Goal: Check status: Check status

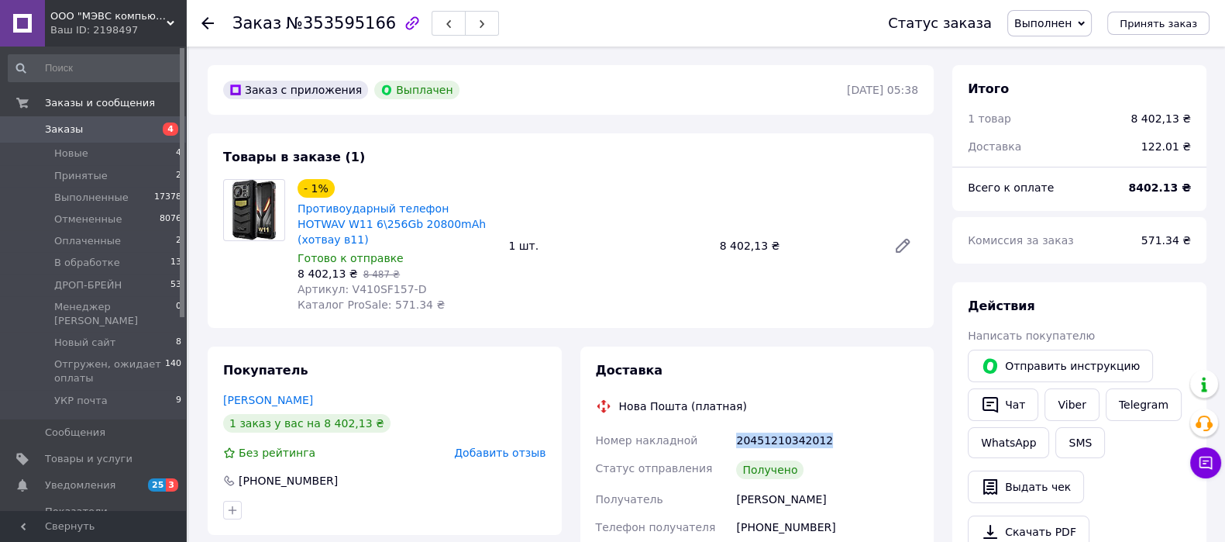
scroll to position [179, 0]
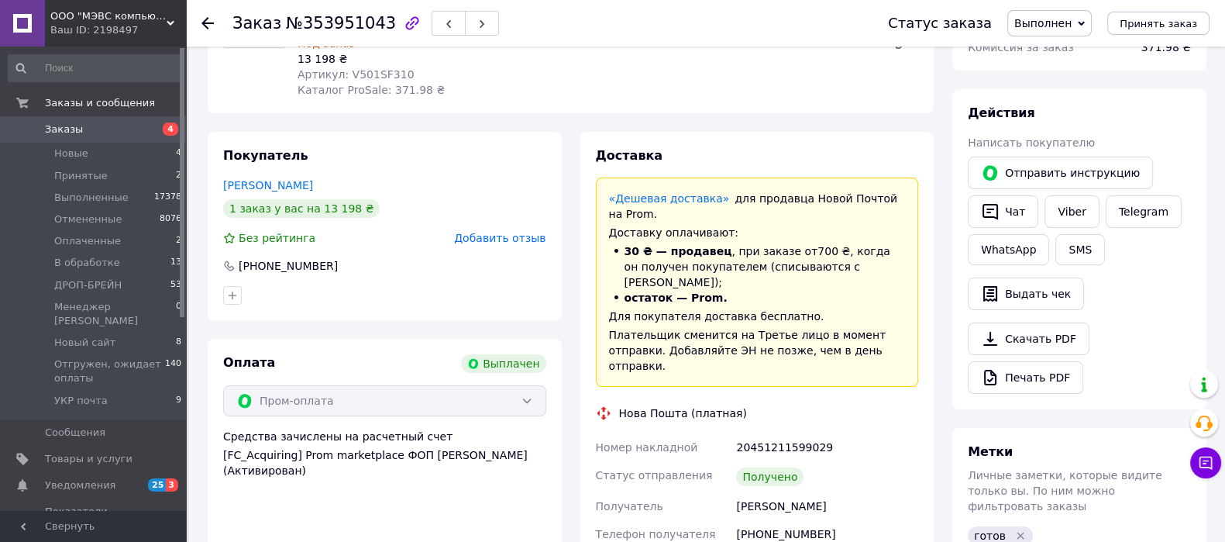
scroll to position [291, 0]
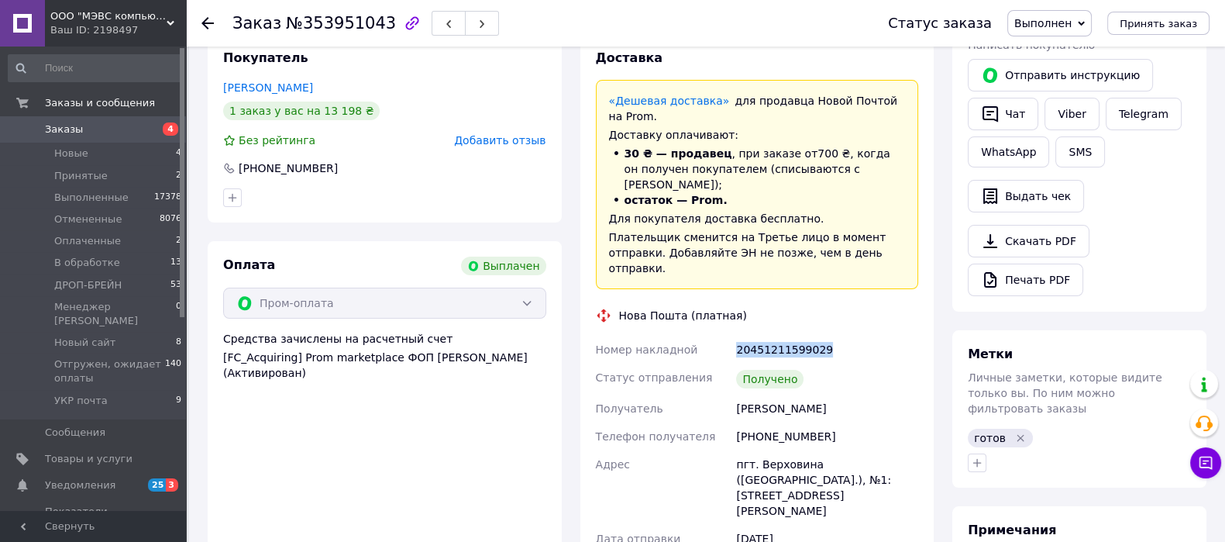
drag, startPoint x: 826, startPoint y: 302, endPoint x: 734, endPoint y: 313, distance: 92.1
click at [734, 335] on div "20451211599029" at bounding box center [827, 349] width 188 height 28
copy div "20451211599029"
drag, startPoint x: 820, startPoint y: 365, endPoint x: 734, endPoint y: 370, distance: 86.2
click at [734, 394] on div "Чурук Роман" at bounding box center [827, 408] width 188 height 28
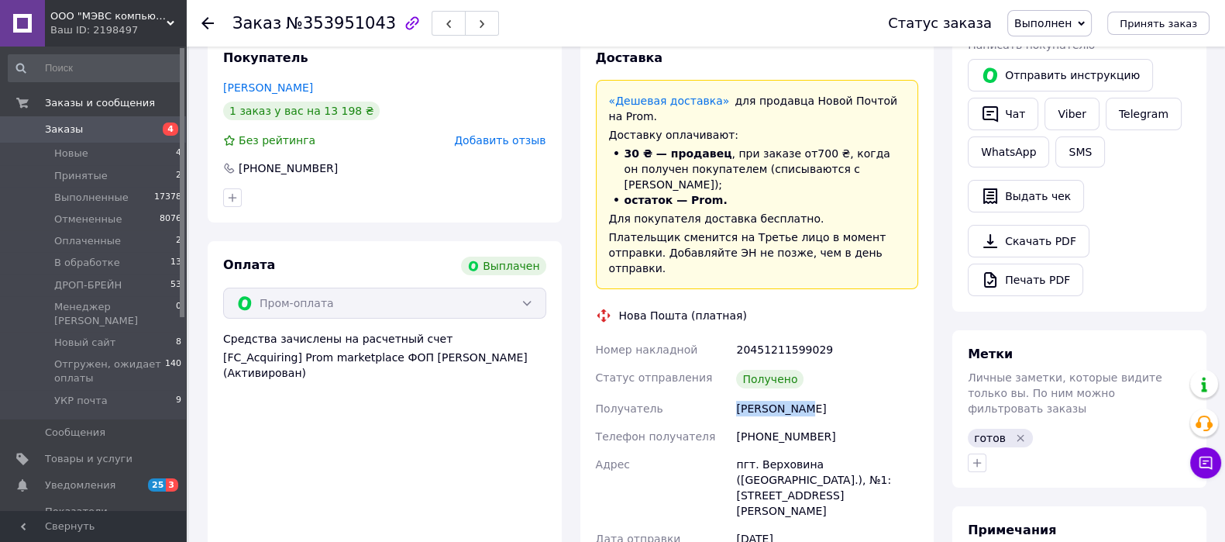
copy div "Чурук Роман"
drag, startPoint x: 226, startPoint y: 18, endPoint x: 371, endPoint y: 24, distance: 145.0
click at [371, 24] on div "Заказ №353951043 Статус заказа Выполнен Принят Отменен Оплаченный В обработке Д…" at bounding box center [705, 23] width 1008 height 46
copy h1 "Заказ №353951043"
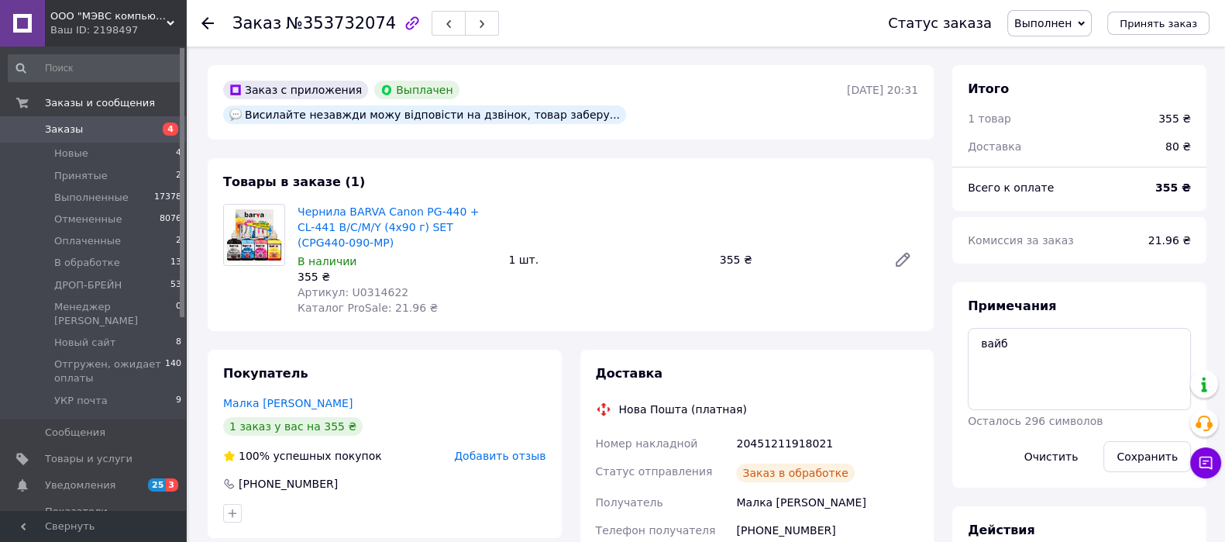
scroll to position [418, 0]
drag, startPoint x: 829, startPoint y: 404, endPoint x: 727, endPoint y: 406, distance: 102.3
click at [727, 429] on div "Номер накладной 20451211918021 Статус отправления Получено Получатель Малка Юри…" at bounding box center [757, 551] width 329 height 245
copy div "Номер накладной 20451211918021"
click at [371, 286] on span "Артикул: U0314622" at bounding box center [353, 292] width 111 height 12
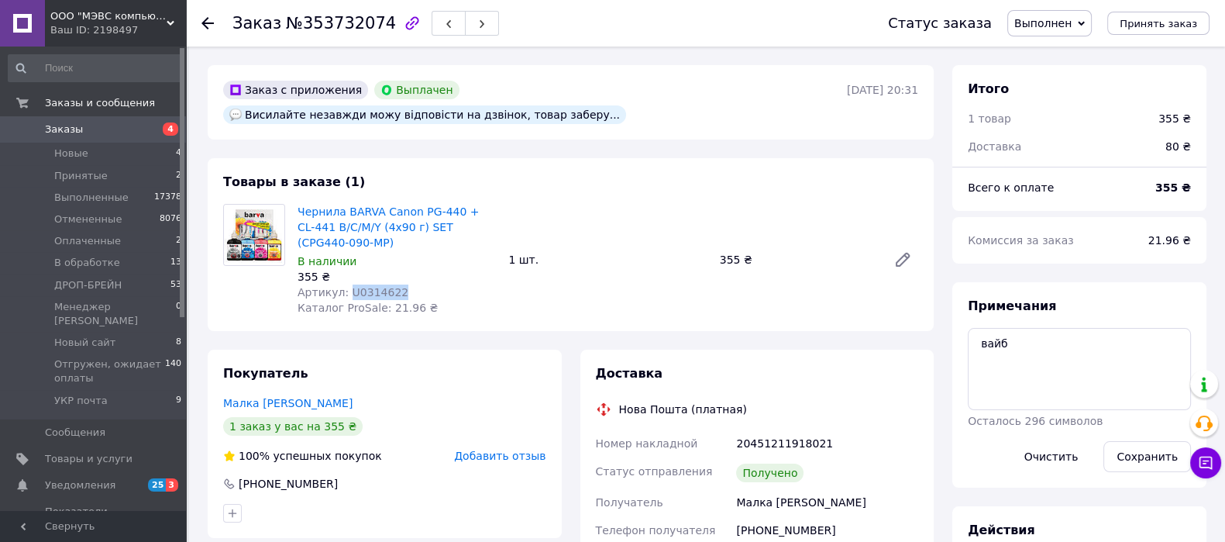
click at [371, 286] on span "Артикул: U0314622" at bounding box center [353, 292] width 111 height 12
copy span "U0314622"
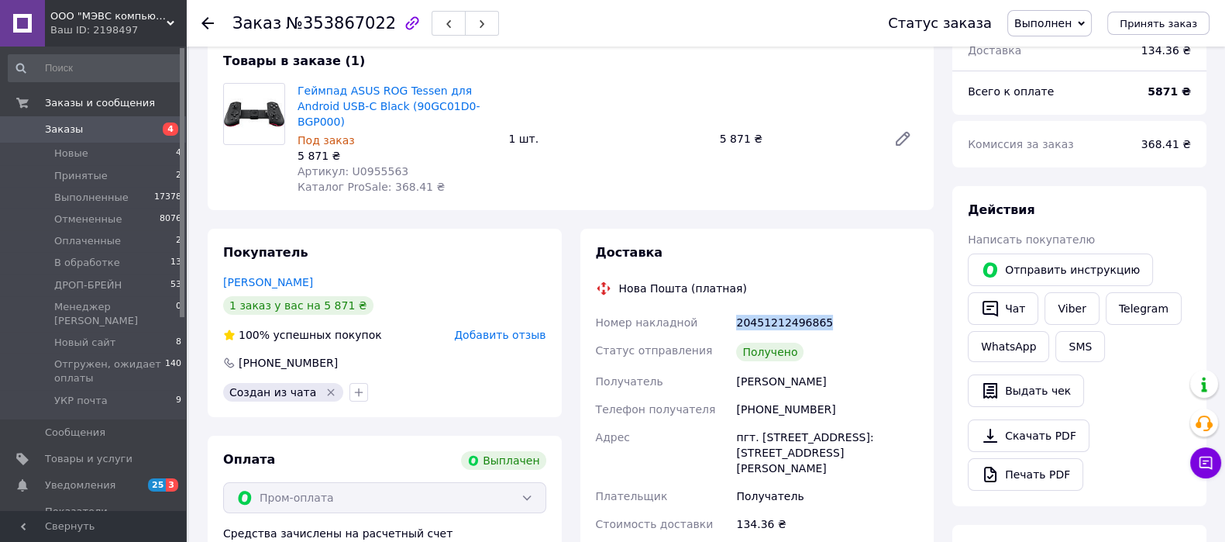
scroll to position [50, 0]
drag, startPoint x: 830, startPoint y: 304, endPoint x: 705, endPoint y: 312, distance: 125.0
click at [705, 312] on div "Номер накладной 20451212496865 Статус отправления Получено Получатель [PERSON_N…" at bounding box center [757, 422] width 329 height 229
copy div "Номер накладной 20451212496865"
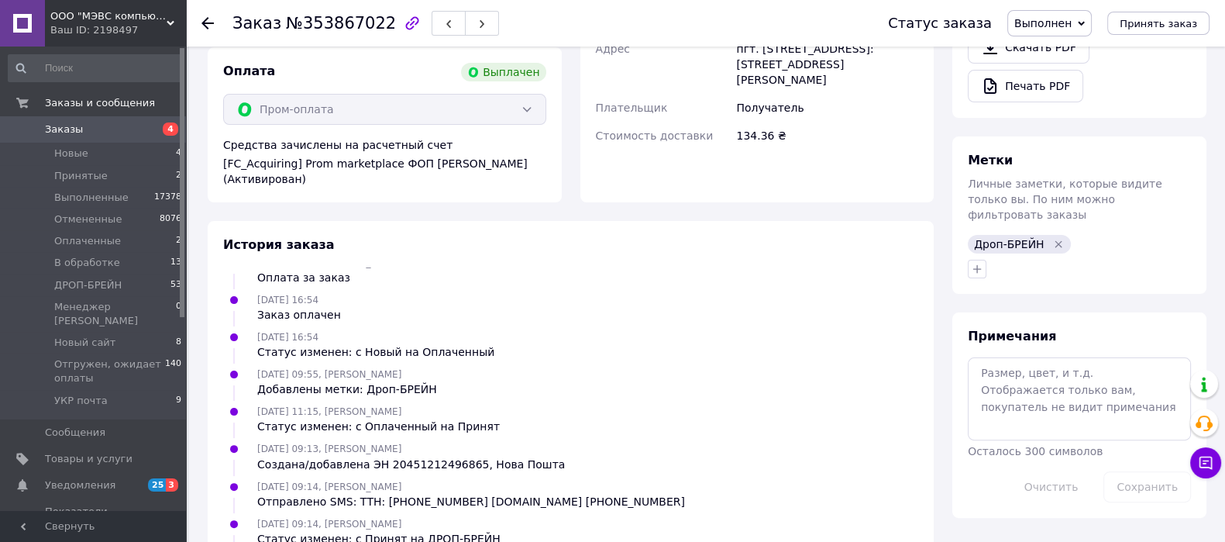
scroll to position [0, 0]
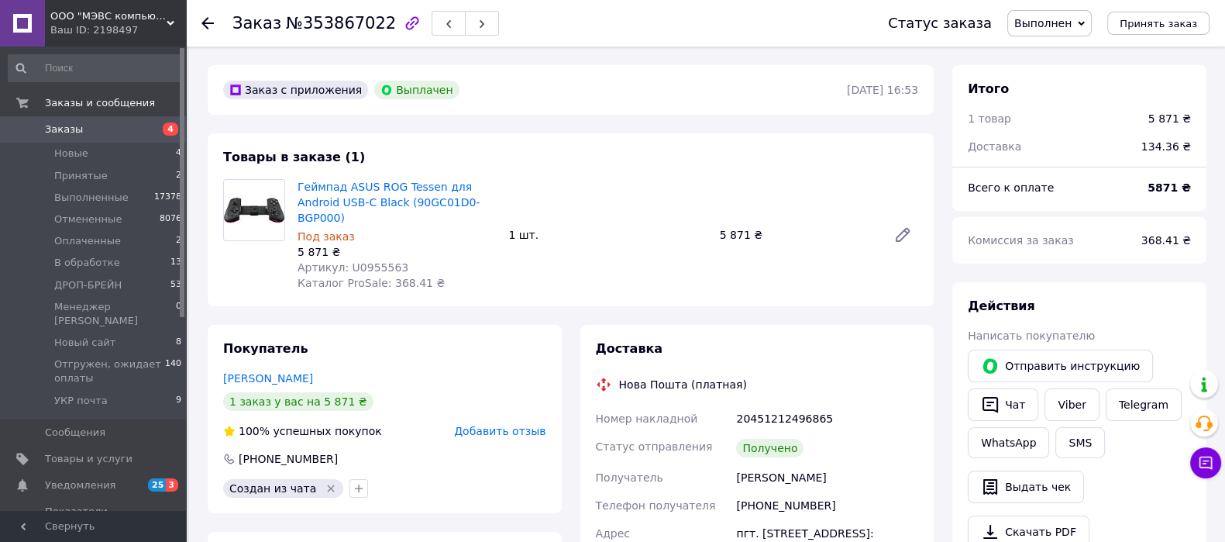
click at [377, 261] on span "Артикул: U0955563" at bounding box center [353, 267] width 111 height 12
copy span "U0955563"
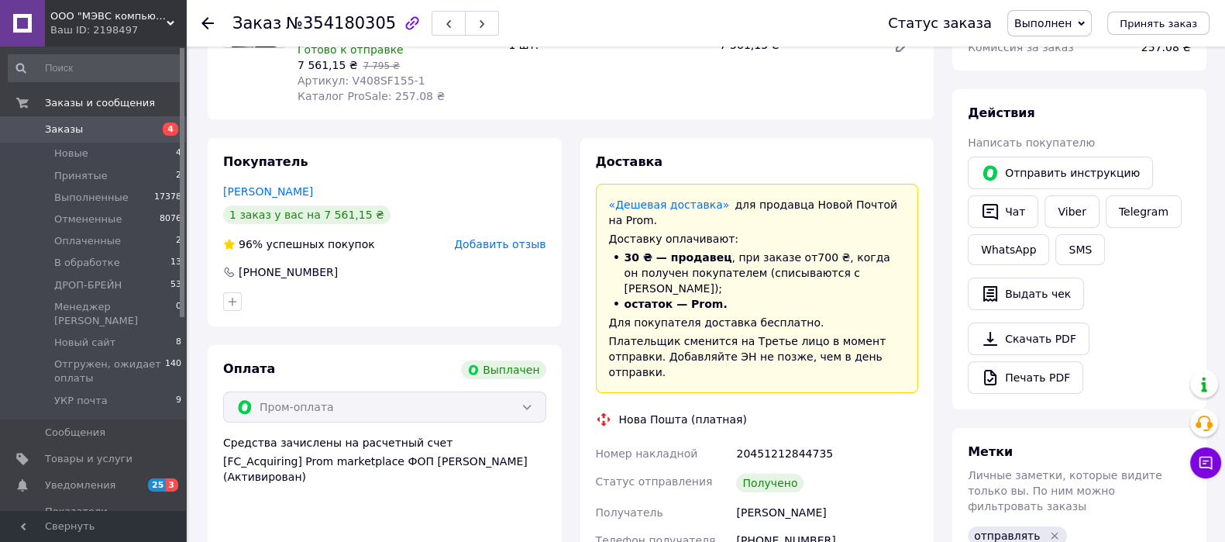
scroll to position [291, 0]
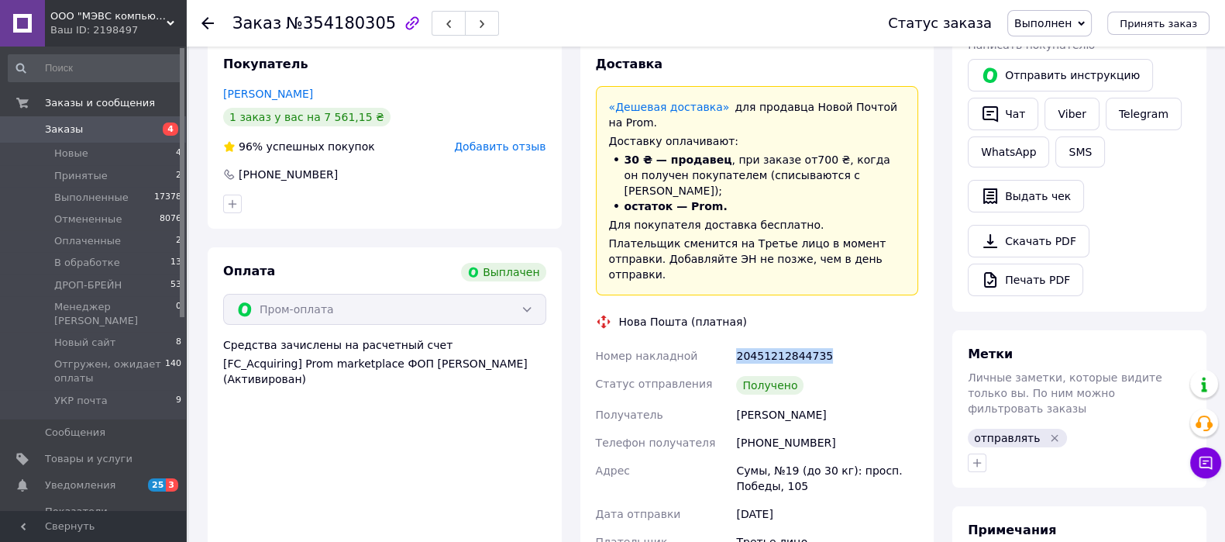
drag, startPoint x: 784, startPoint y: 328, endPoint x: 791, endPoint y: 320, distance: 10.4
click at [699, 342] on div "Номер накладной 20451212844735 Статус отправления Получено Получатель Черепита …" at bounding box center [757, 512] width 329 height 341
drag, startPoint x: 808, startPoint y: 387, endPoint x: 701, endPoint y: 387, distance: 106.9
click at [701, 387] on div "Номер накладной 20451212844735 Статус отправления Получено Получатель Черепита …" at bounding box center [757, 512] width 329 height 341
copy div "Получатель Черепита Вова"
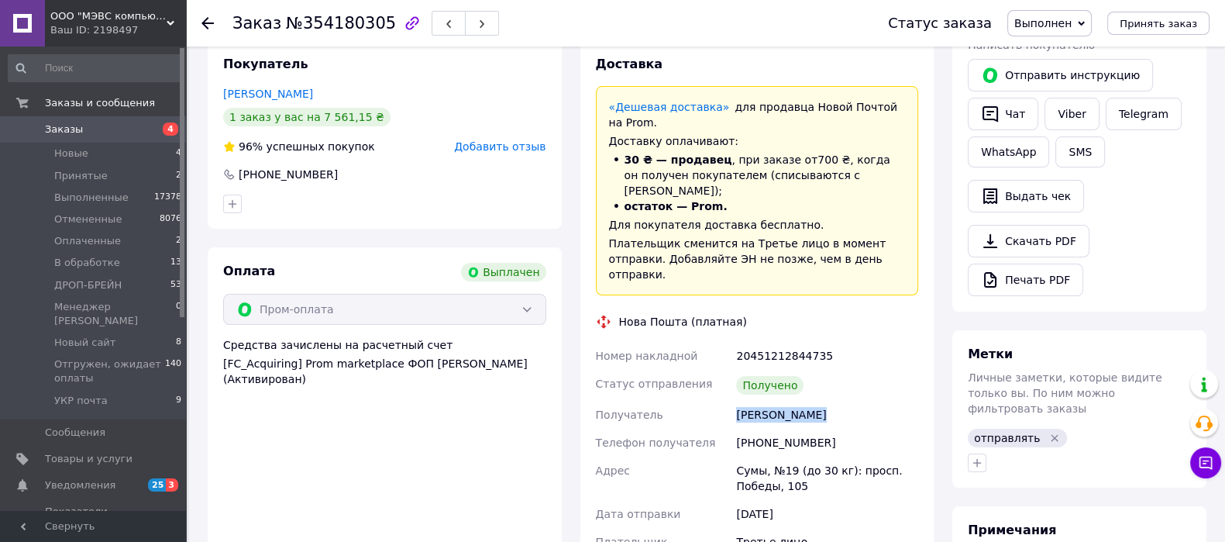
scroll to position [0, 0]
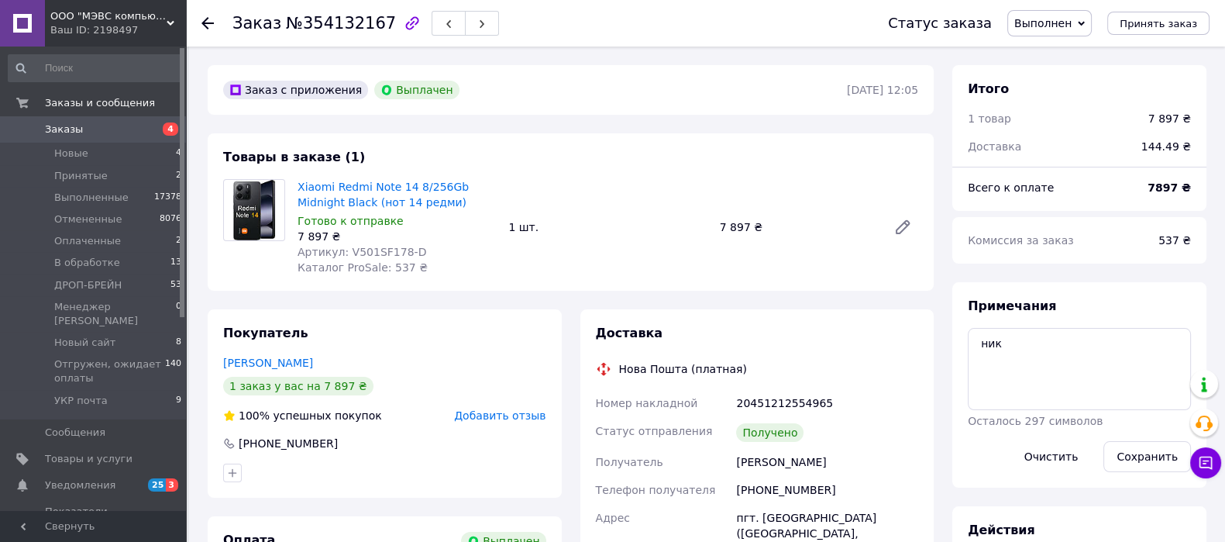
scroll to position [217, 0]
drag, startPoint x: 817, startPoint y: 398, endPoint x: 727, endPoint y: 398, distance: 89.1
click at [727, 398] on div "Номер накладной 20451212554965 Статус отправления Получено Получатель [PERSON_N…" at bounding box center [757, 539] width 329 height 301
copy div "Номер накладной 20451212554965"
drag, startPoint x: 775, startPoint y: 465, endPoint x: 707, endPoint y: 474, distance: 68.0
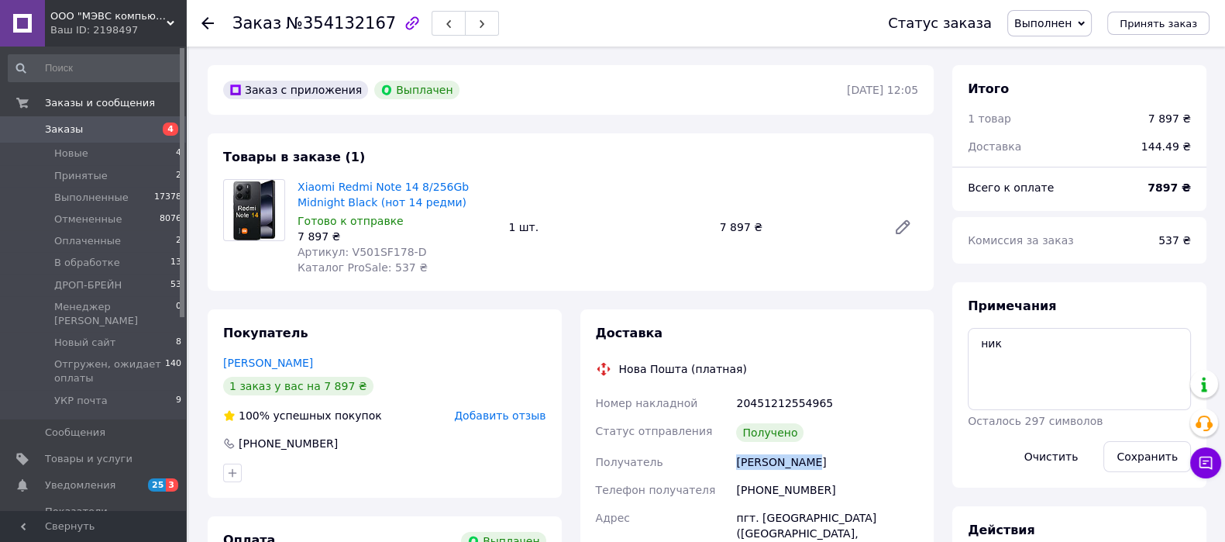
click at [707, 474] on div "Номер накладной 20451212554965 Статус отправления Получено Получатель вирстюк і…" at bounding box center [757, 539] width 329 height 301
copy div "Получатель вирстюк ігор"
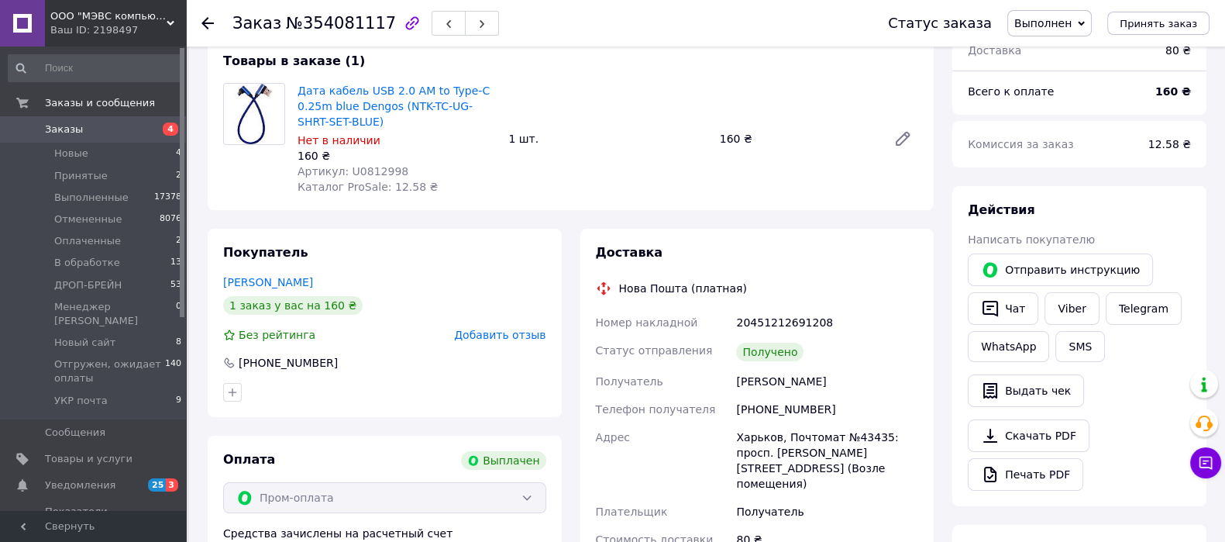
scroll to position [12, 0]
drag, startPoint x: 821, startPoint y: 321, endPoint x: 708, endPoint y: 324, distance: 113.2
click at [708, 324] on div "Номер накладной 20451212691208 Статус отправления Получено Получатель Салтовськ…" at bounding box center [757, 430] width 329 height 245
copy div "Номер накладной 20451212691208"
drag, startPoint x: 840, startPoint y: 385, endPoint x: 729, endPoint y: 387, distance: 110.8
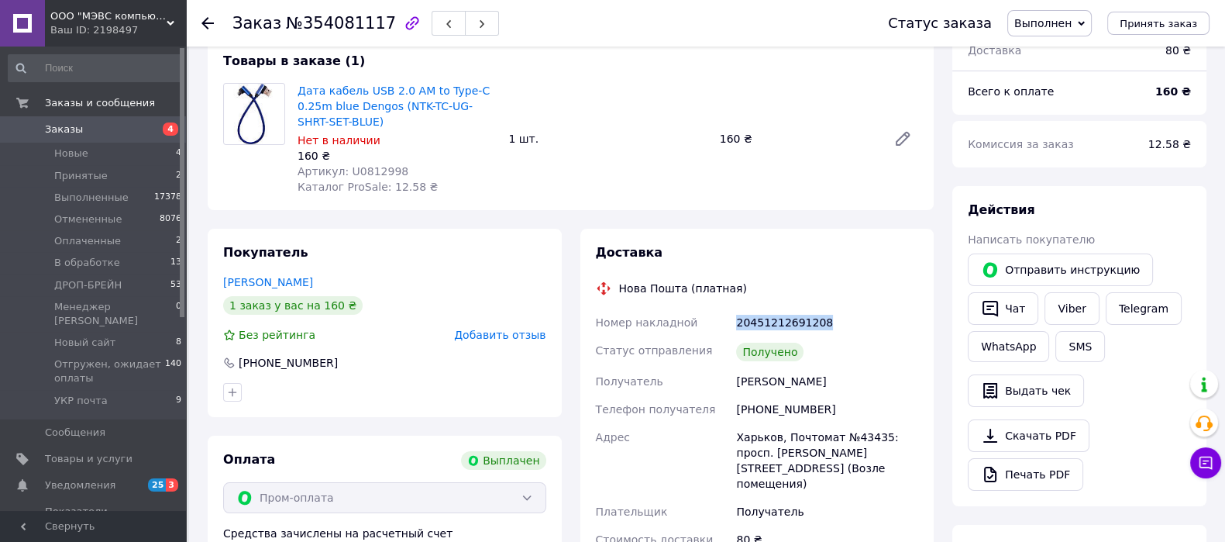
click at [729, 387] on div "Номер накладной 20451212691208 Статус отправления Получено Получатель Салтовськ…" at bounding box center [757, 430] width 329 height 245
copy div "Получатель Салтовський Дмитро"
click at [372, 166] on span "Артикул: U0812998" at bounding box center [353, 171] width 111 height 12
copy span "U0812998"
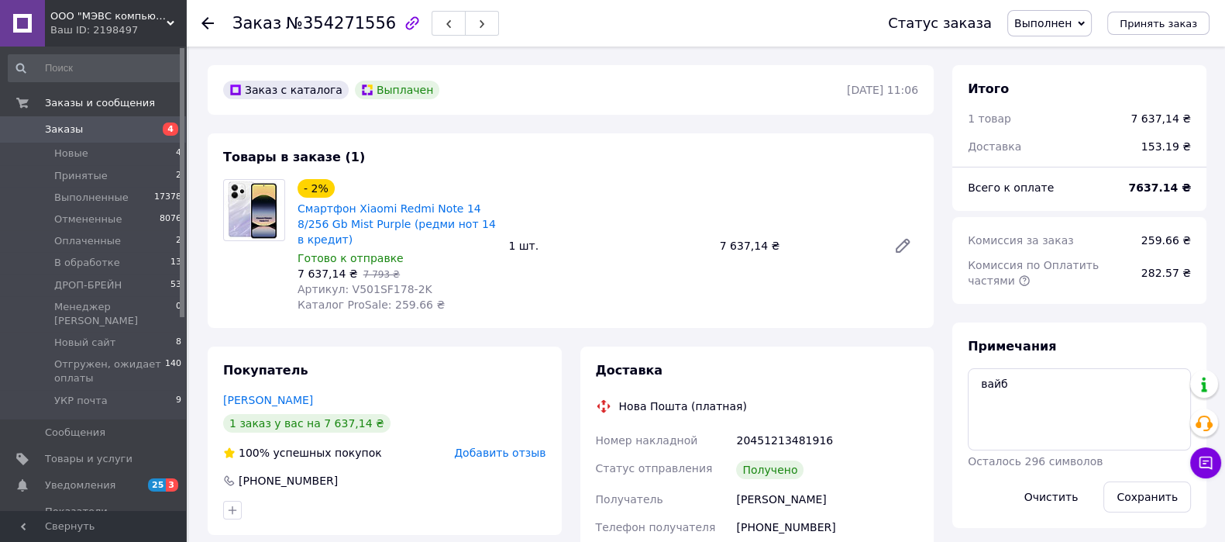
scroll to position [86, 0]
drag, startPoint x: 832, startPoint y: 422, endPoint x: 738, endPoint y: 428, distance: 93.9
copy div "Номер накладной 20451213481916"
click at [1092, 13] on span "Выполнен" at bounding box center [1049, 23] width 84 height 26
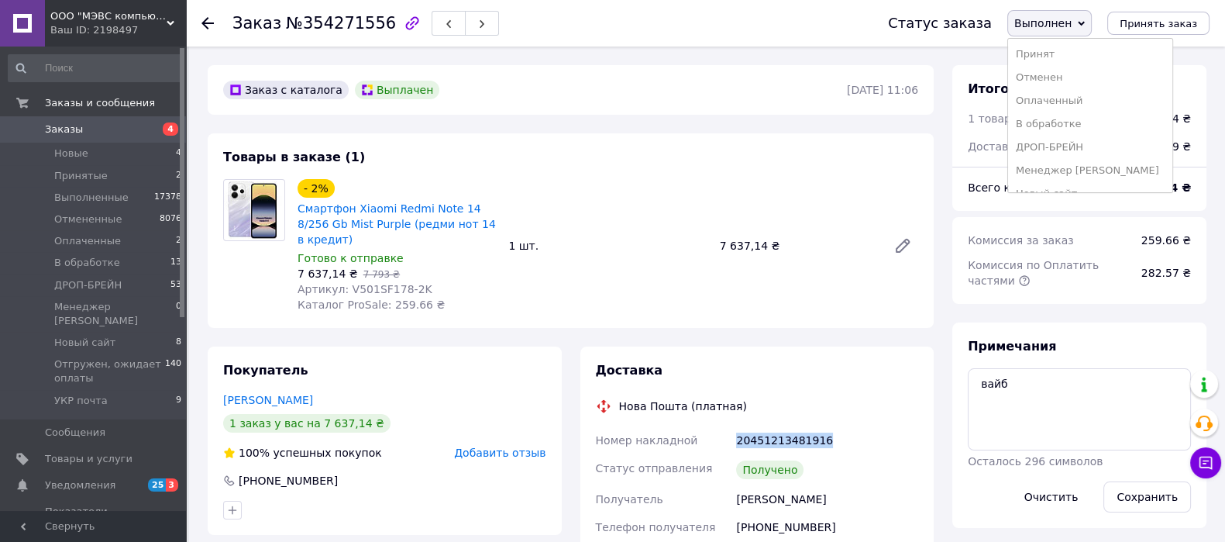
click at [1071, 23] on span "Выполнен" at bounding box center [1042, 23] width 57 height 12
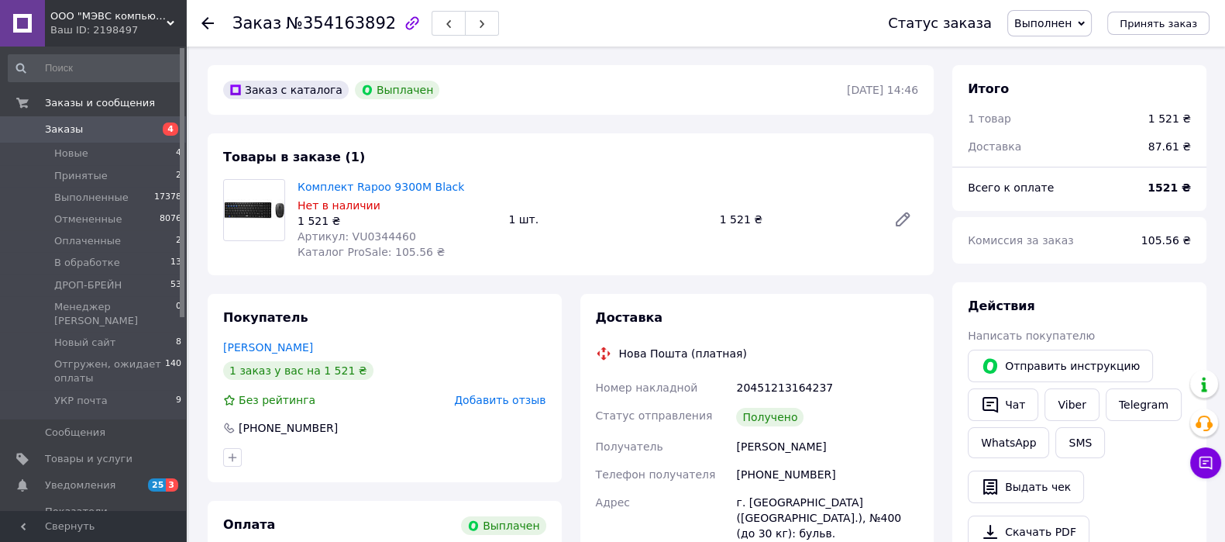
scroll to position [201, 0]
drag, startPoint x: 805, startPoint y: 383, endPoint x: 759, endPoint y: 377, distance: 46.1
click at [713, 378] on div "Номер накладной 20451213164237 Статус отправления Получено Получатель [PERSON_N…" at bounding box center [757, 531] width 329 height 316
copy div "Номер накладной 20451213164237"
drag, startPoint x: 232, startPoint y: 22, endPoint x: 372, endPoint y: 21, distance: 140.2
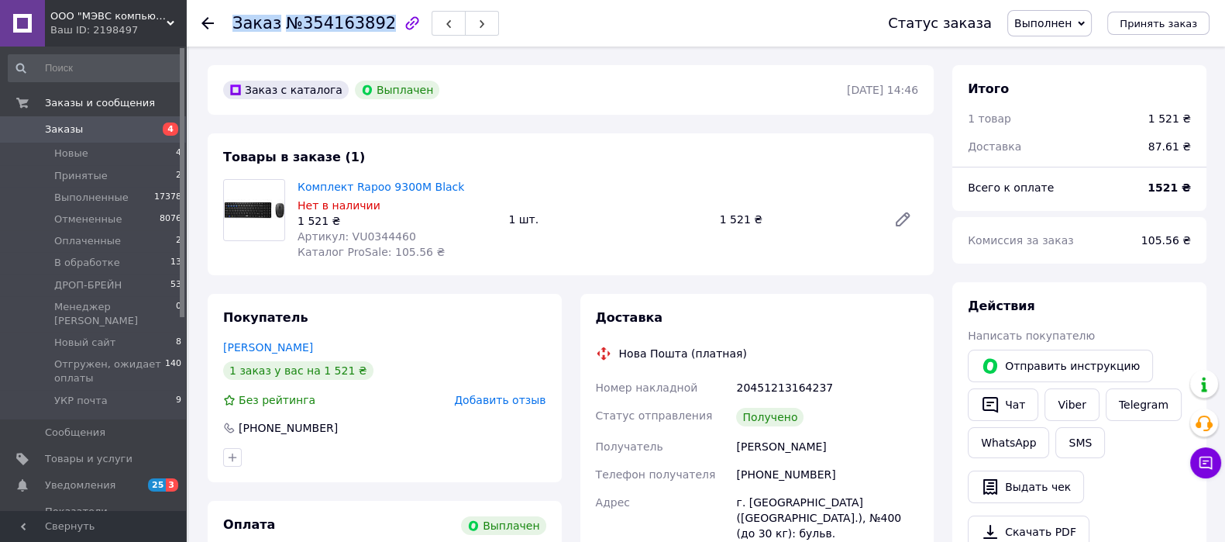
click at [372, 21] on div "Заказ №354163892 Статус заказа Выполнен Принят Отменен Оплаченный В обработке Д…" at bounding box center [705, 23] width 1008 height 46
copy h1 "Заказ №354163892"
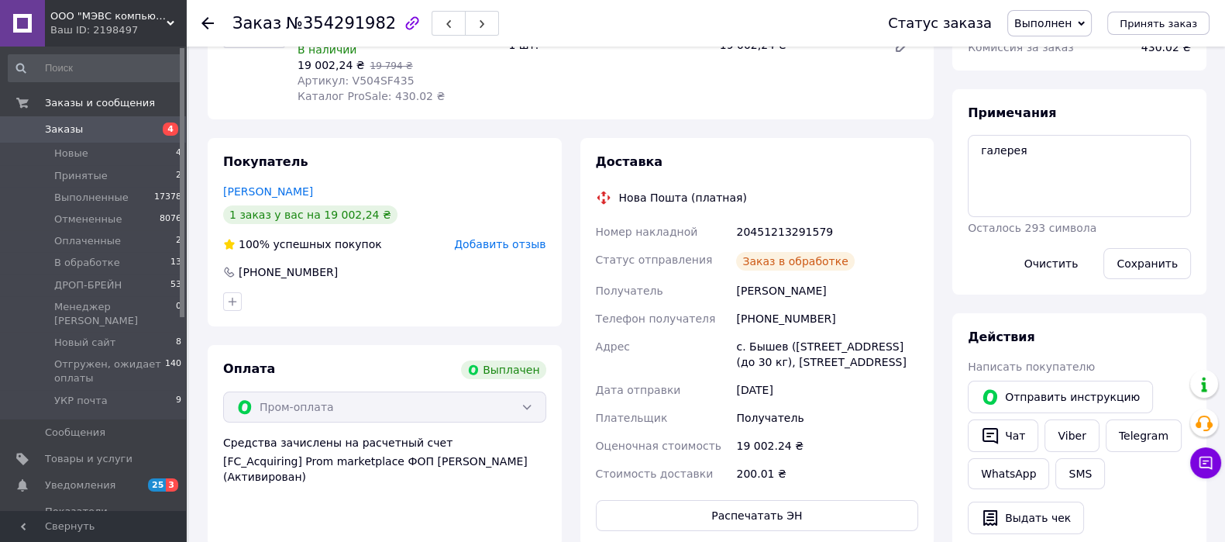
scroll to position [349, 0]
drag, startPoint x: 845, startPoint y: 239, endPoint x: 710, endPoint y: 226, distance: 135.4
click at [710, 225] on div "Номер накладной 20451213291579 Статус отправления Получено Получатель Постернак…" at bounding box center [757, 353] width 329 height 270
copy div "Номер накладной 20451213291579"
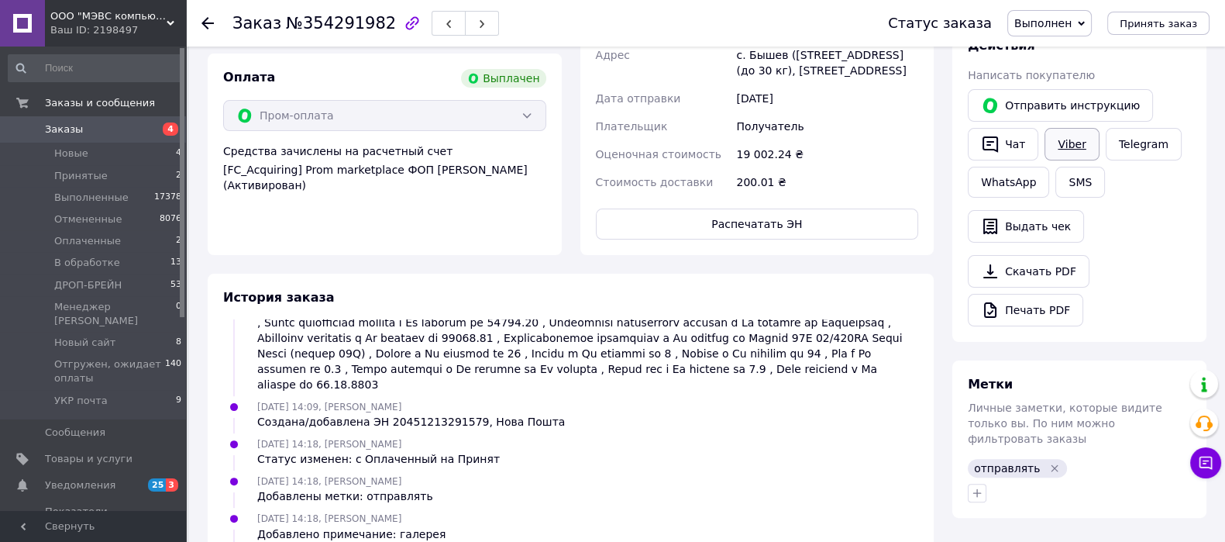
scroll to position [0, 0]
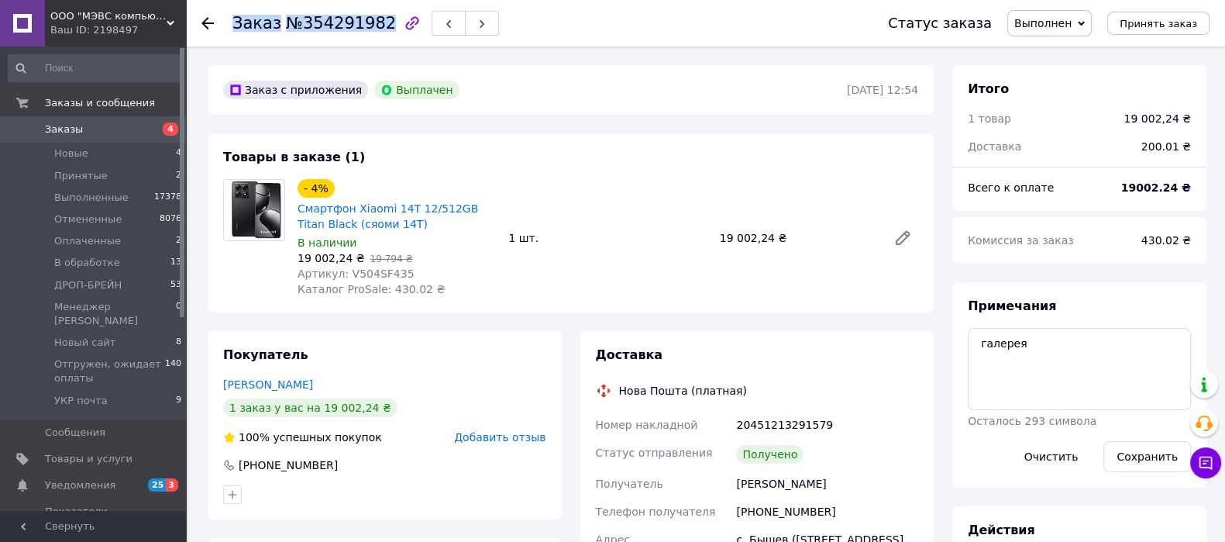
drag, startPoint x: 230, startPoint y: 26, endPoint x: 374, endPoint y: 29, distance: 144.1
click at [374, 29] on div "Заказ №354291982 Статус заказа Выполнен Принят Отменен Оплаченный В обработке Д…" at bounding box center [705, 23] width 1008 height 46
copy h1 "Заказ №354291982"
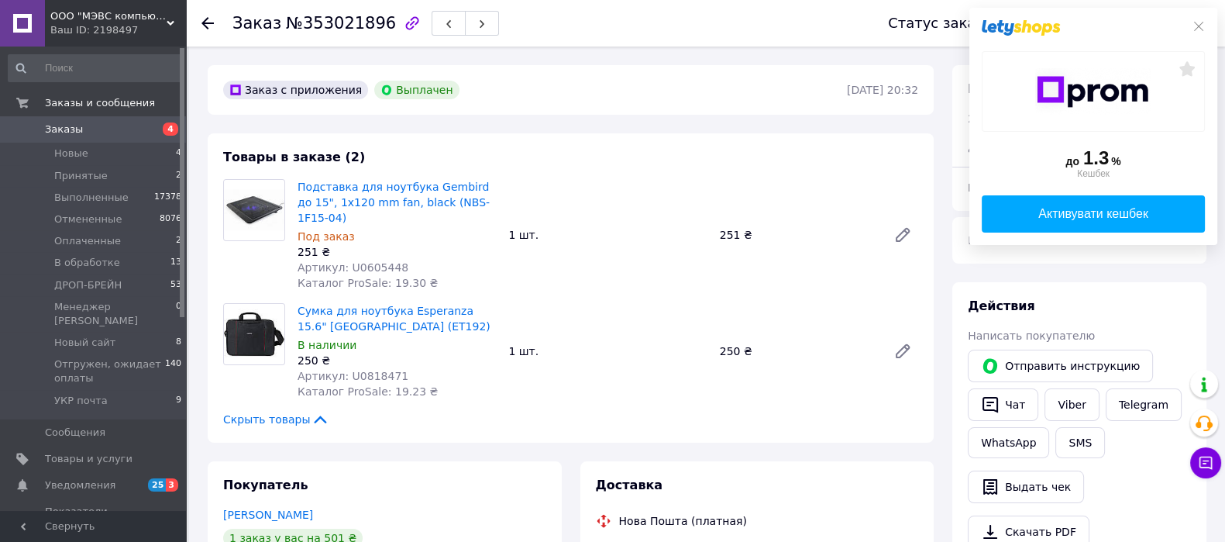
scroll to position [193, 0]
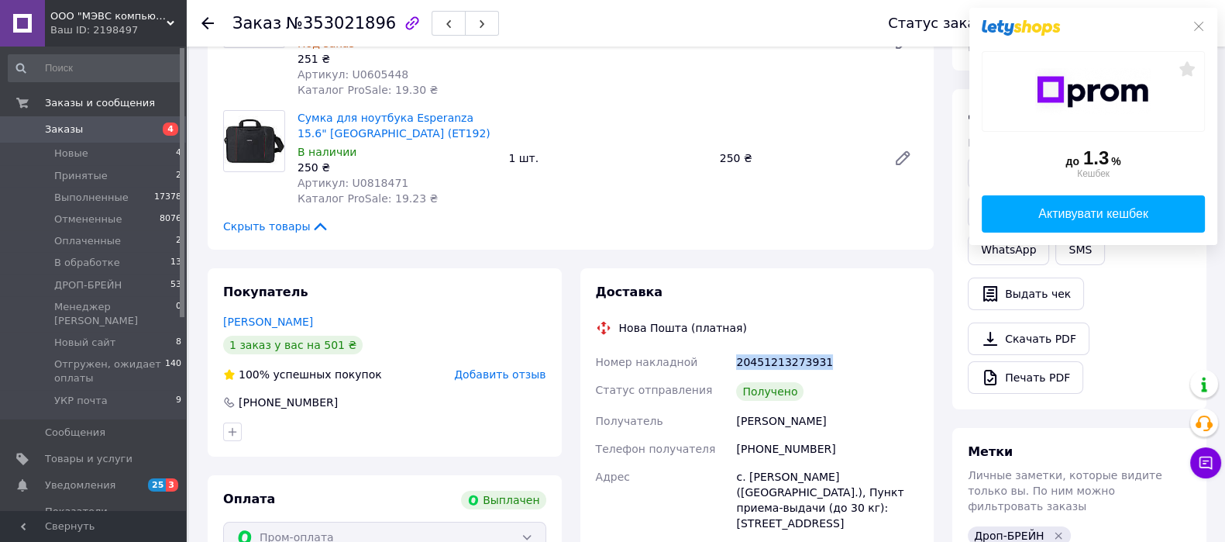
drag, startPoint x: 826, startPoint y: 346, endPoint x: 754, endPoint y: 345, distance: 72.1
click at [728, 348] on div "Номер накладной 20451213273931 Статус отправления Получено Получатель [PERSON_N…" at bounding box center [757, 470] width 329 height 245
copy div "Номер накладной 20451213273931"
drag, startPoint x: 807, startPoint y: 401, endPoint x: 692, endPoint y: 408, distance: 115.6
click at [689, 408] on div "Номер накладной 20451213273931 Статус отправления Получено Получатель [PERSON_N…" at bounding box center [757, 470] width 329 height 245
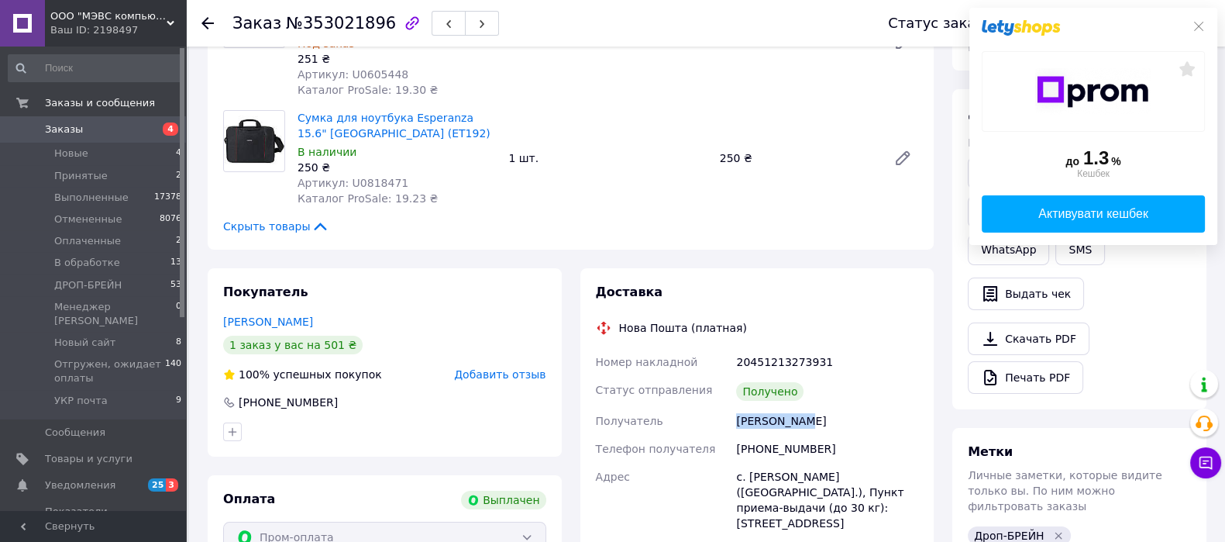
copy div "Получатель [PERSON_NAME]"
click at [383, 177] on span "Артикул: U0818471" at bounding box center [353, 183] width 111 height 12
copy span "U0818471"
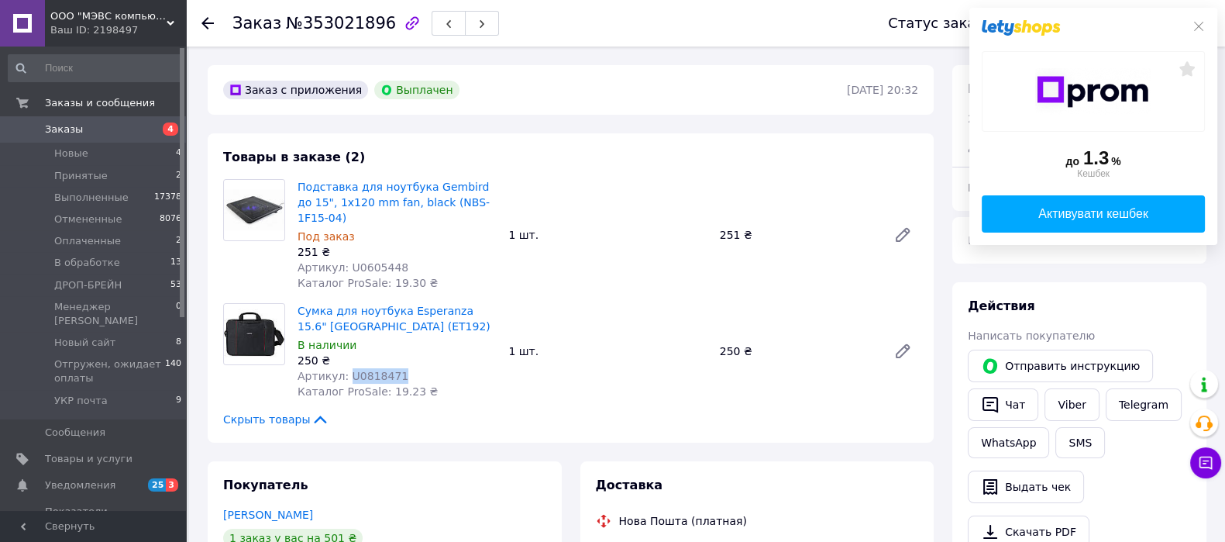
scroll to position [96, 0]
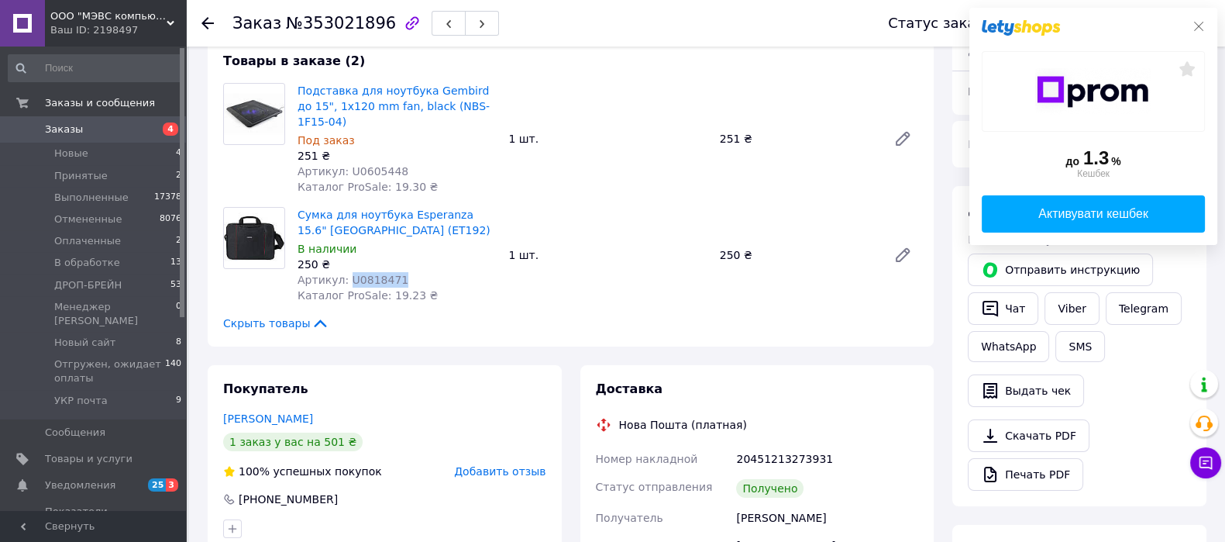
click at [1194, 27] on icon at bounding box center [1198, 26] width 12 height 12
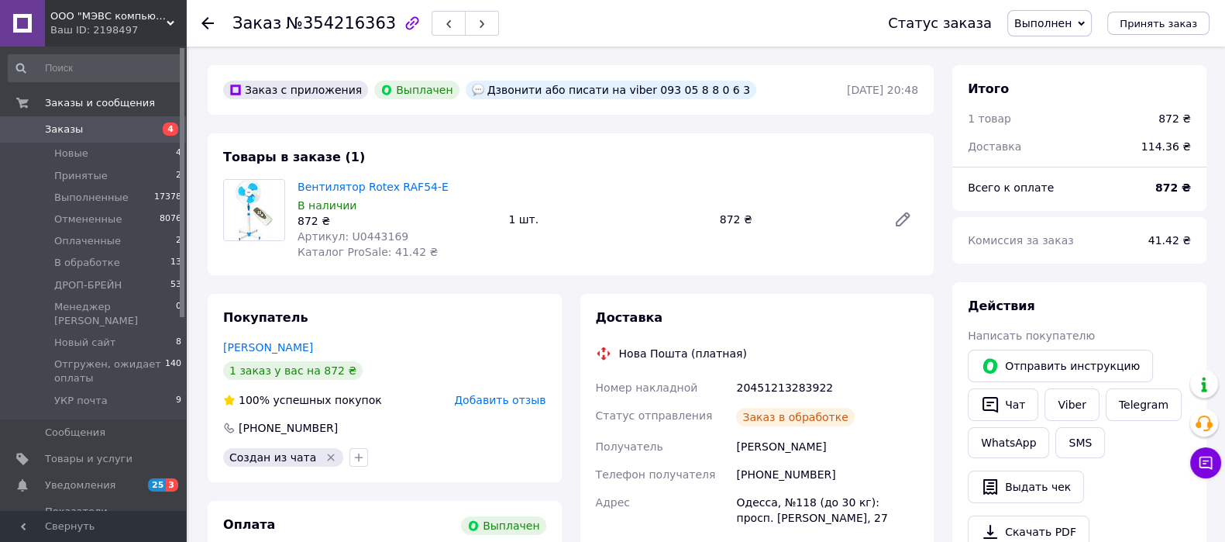
scroll to position [50, 0]
drag, startPoint x: 829, startPoint y: 385, endPoint x: 751, endPoint y: 383, distance: 77.5
click at [727, 379] on div "Номер накладной 20451213283922 Статус отправления Получено Получатель [PERSON_N…" at bounding box center [757, 480] width 329 height 214
copy div "Номер накладной 20451213283922"
click at [362, 238] on span "Артикул: U0443169" at bounding box center [353, 236] width 111 height 12
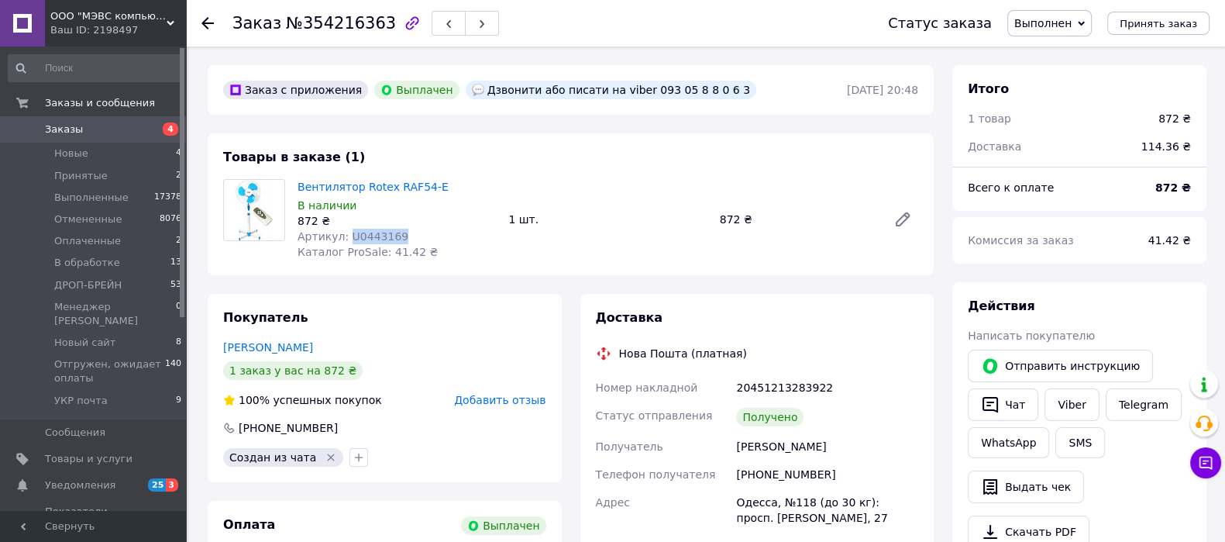
click at [362, 238] on span "Артикул: U0443169" at bounding box center [353, 236] width 111 height 12
copy span "U0443169"
